Goal: Register for event/course

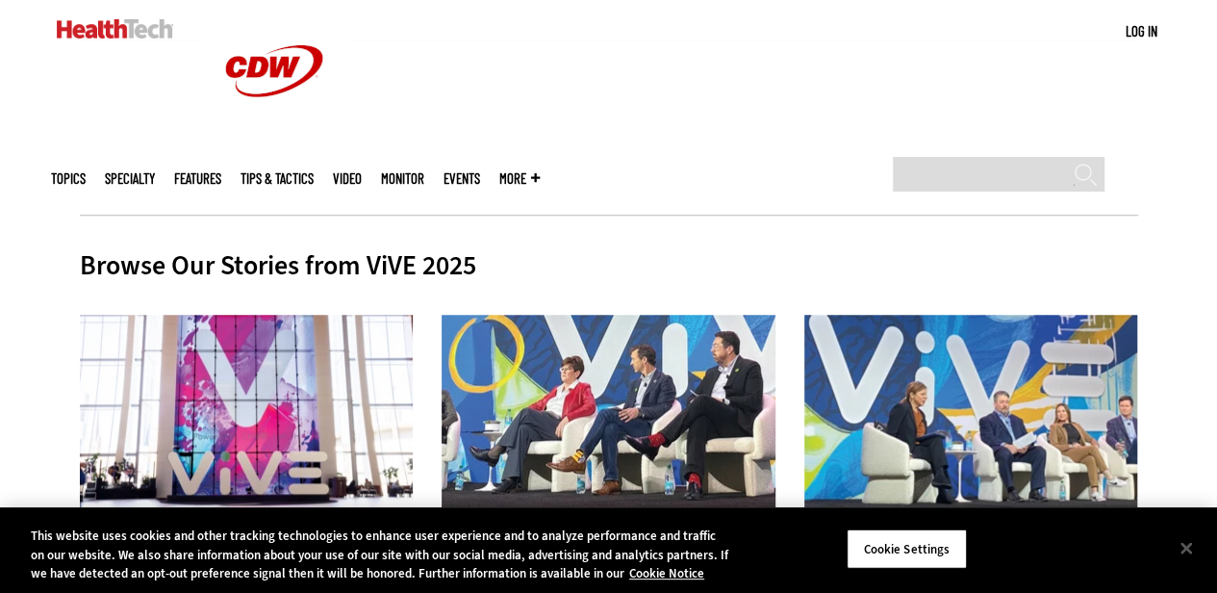
scroll to position [650, 0]
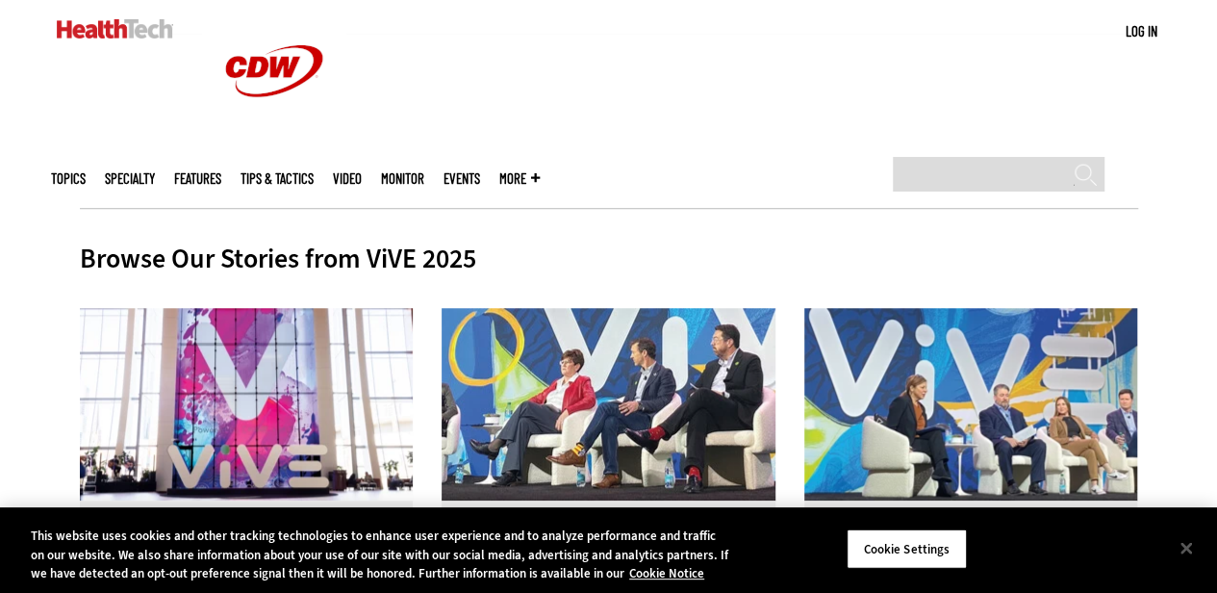
click at [480, 171] on link "Events" at bounding box center [462, 178] width 37 height 14
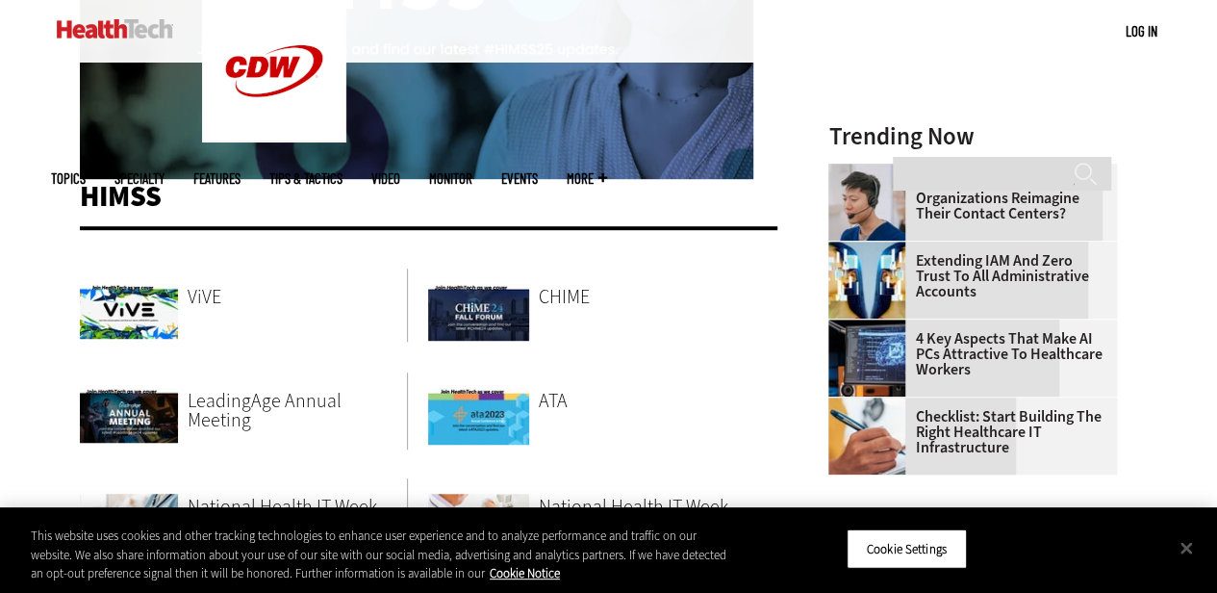
click at [192, 295] on span "ViVE" at bounding box center [205, 297] width 34 height 26
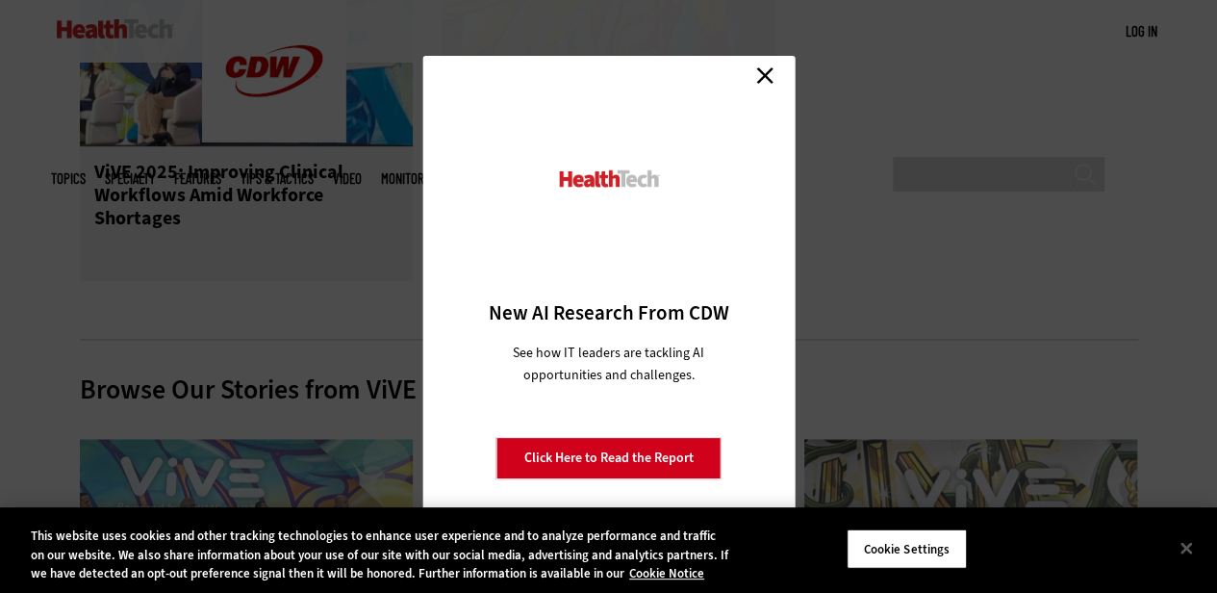
scroll to position [1317, 0]
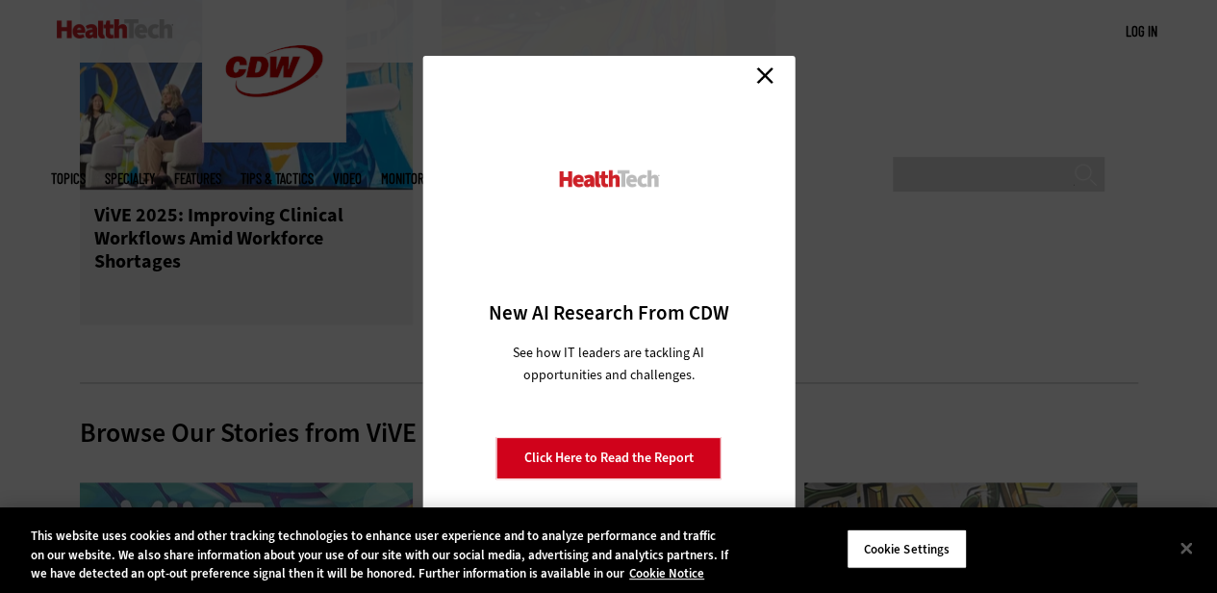
click at [762, 79] on link "Close" at bounding box center [765, 75] width 29 height 29
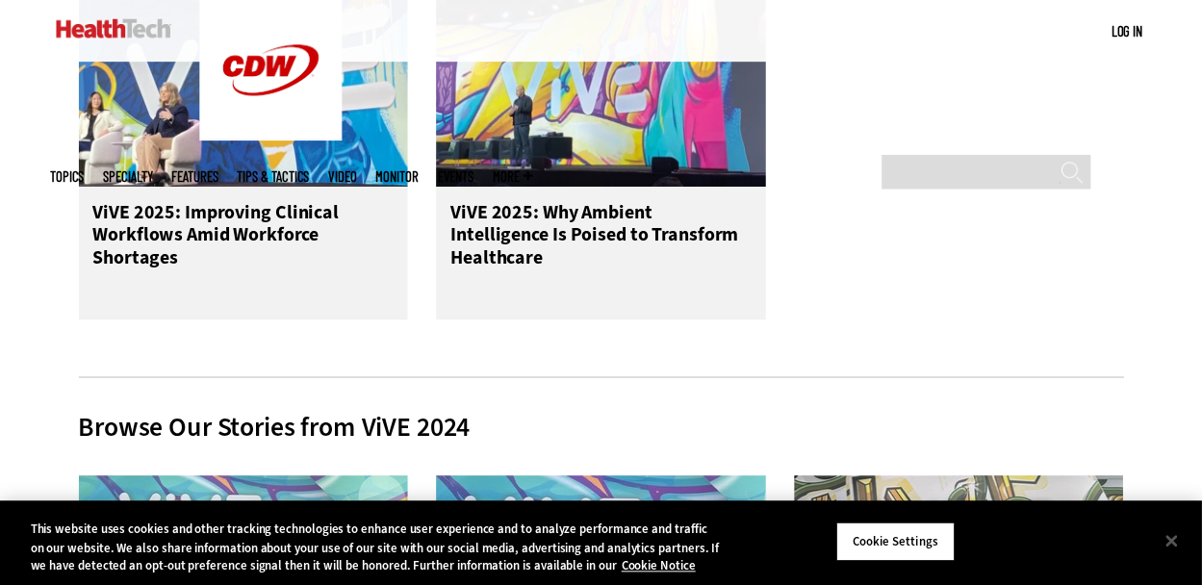
scroll to position [1170, 0]
